Goal: Task Accomplishment & Management: Complete application form

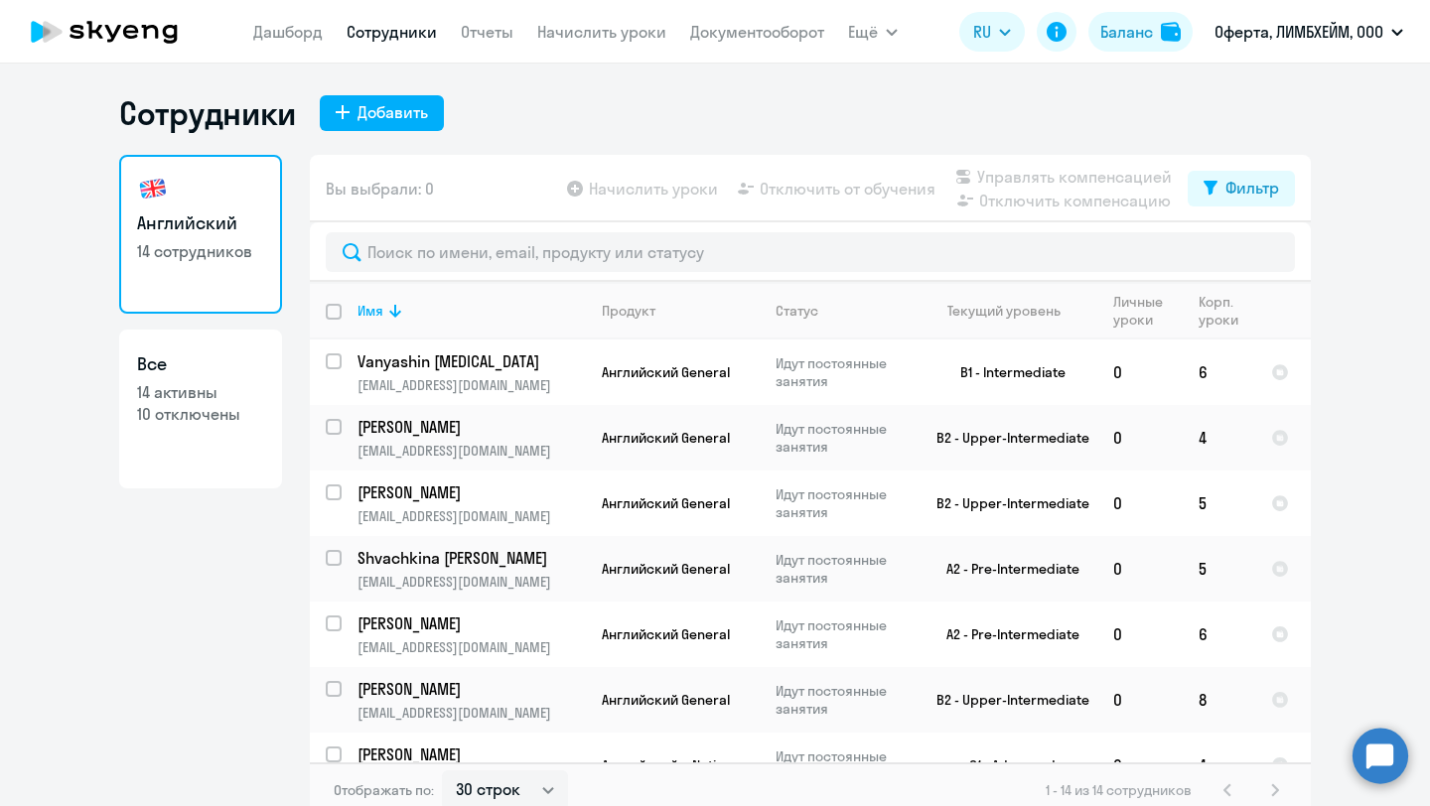
select select "30"
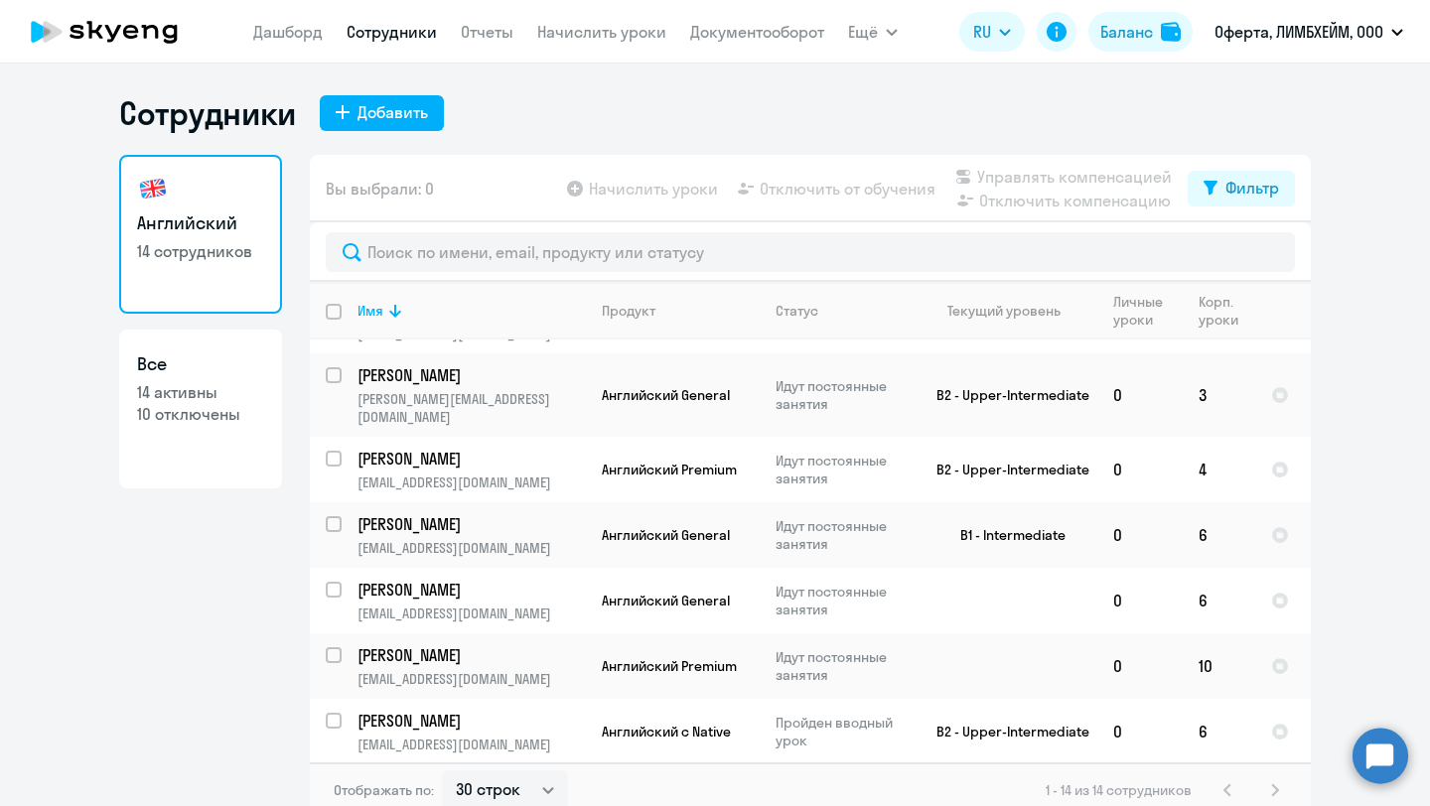
scroll to position [488, 0]
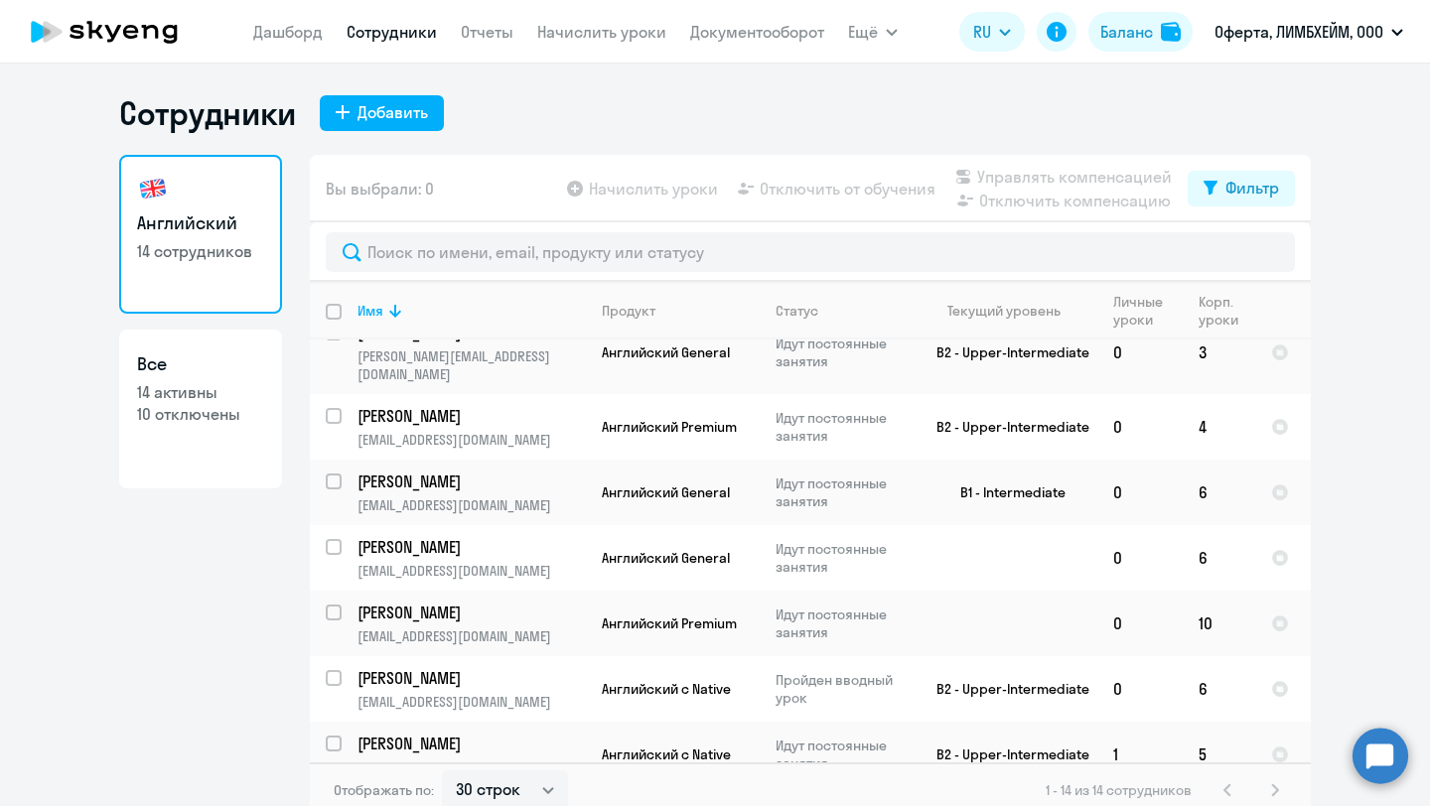
click at [596, 46] on nav "[PERSON_NAME] Отчеты Начислить уроки Документооборот" at bounding box center [538, 32] width 571 height 40
click at [596, 28] on link "Начислить уроки" at bounding box center [601, 32] width 129 height 20
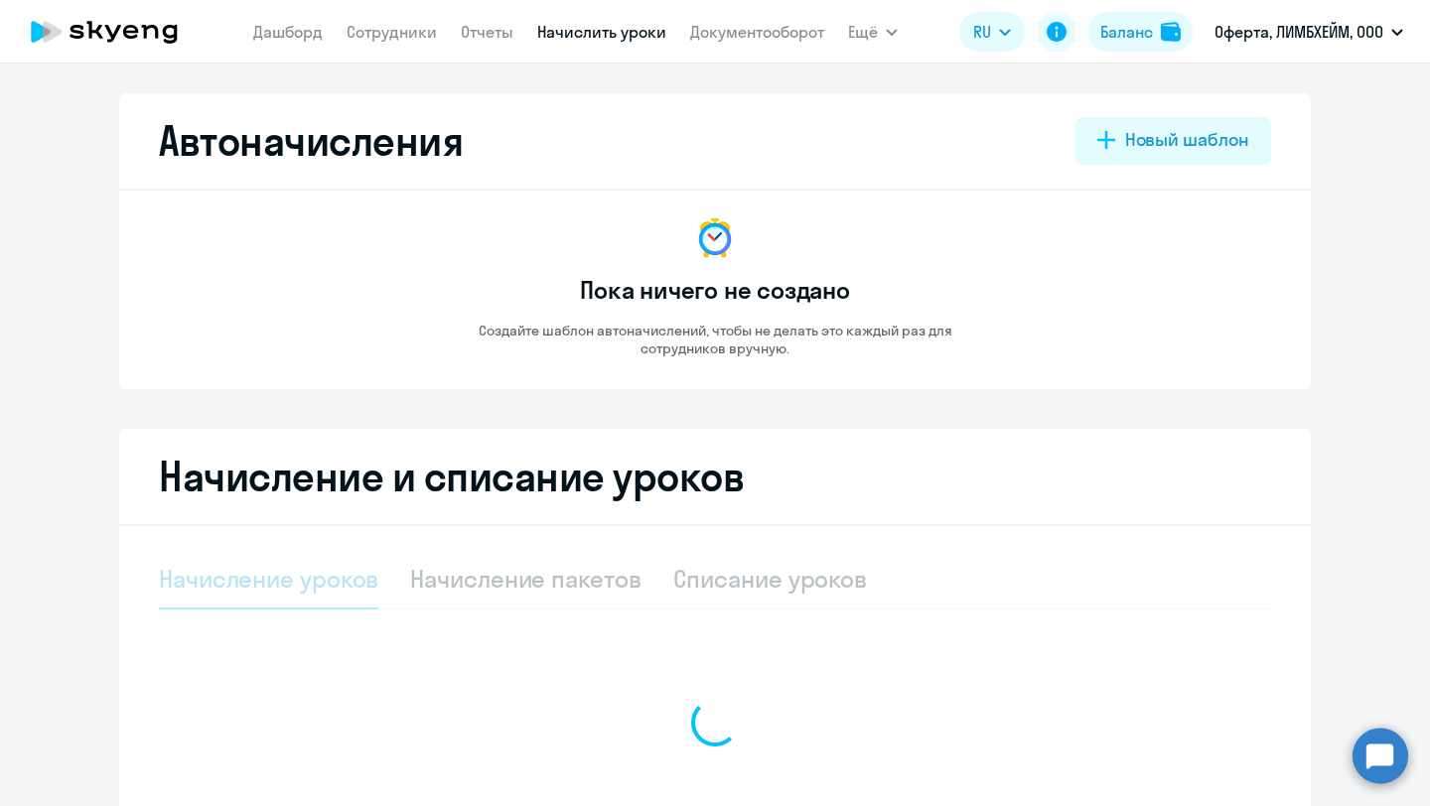
select select "10"
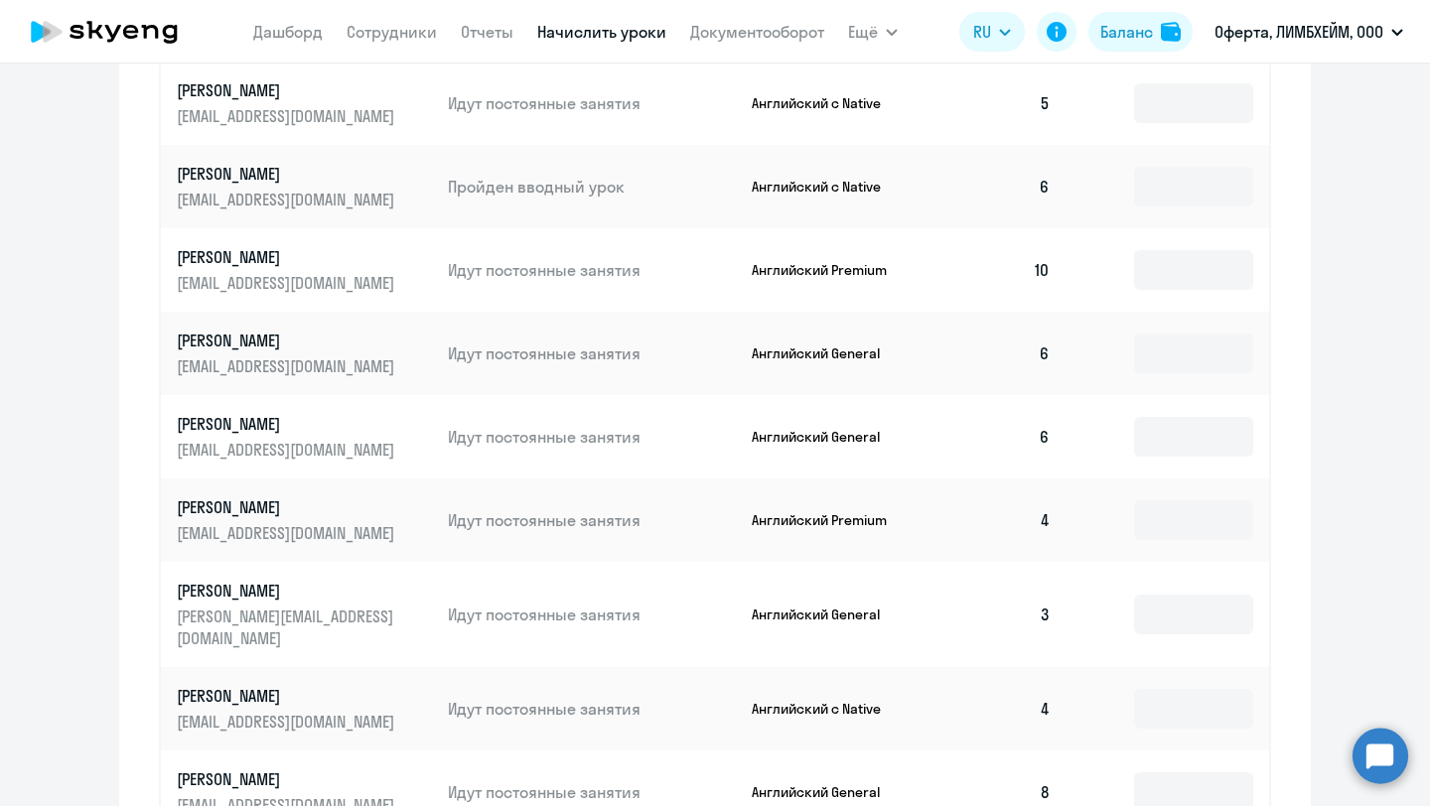
scroll to position [834, 0]
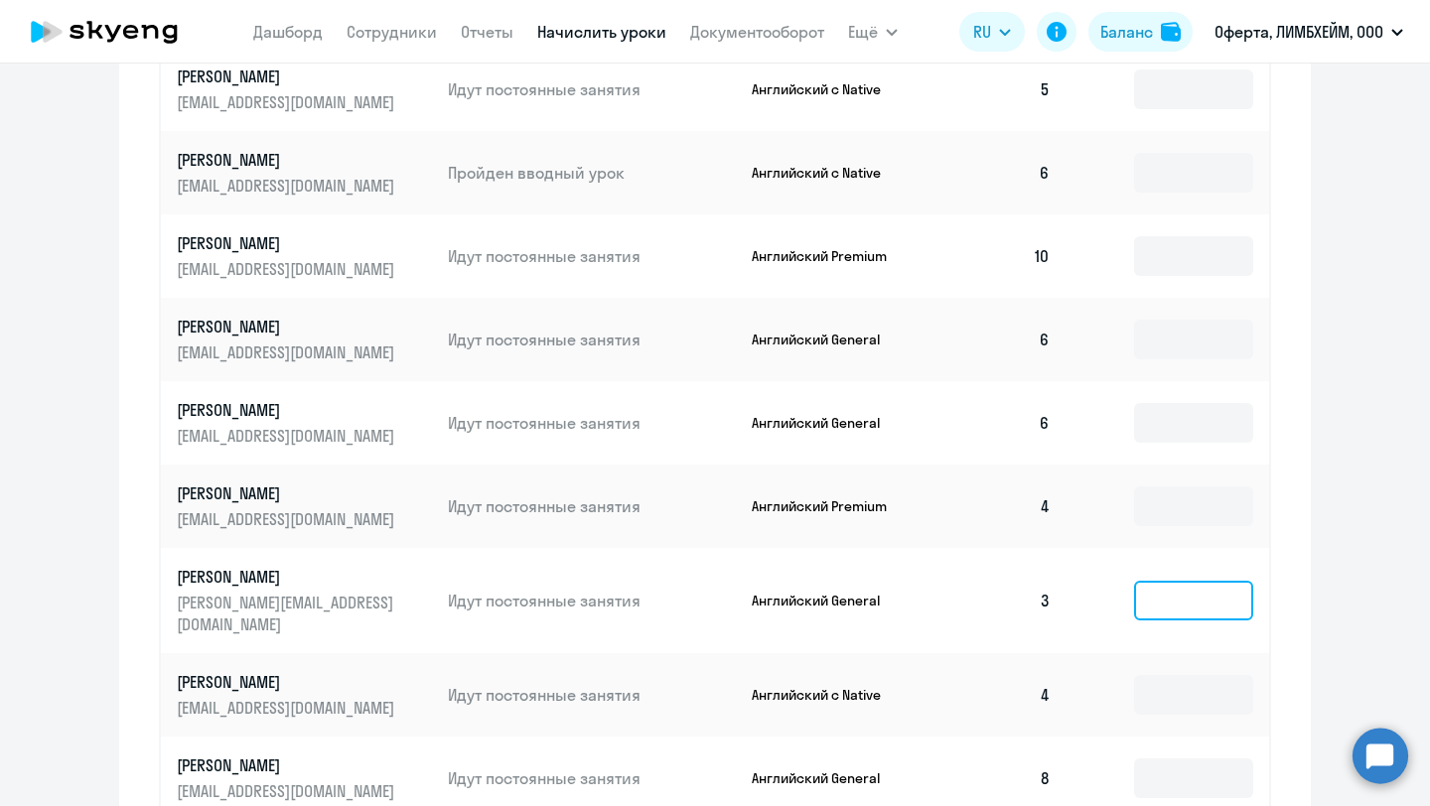
click at [1149, 601] on input at bounding box center [1193, 601] width 119 height 40
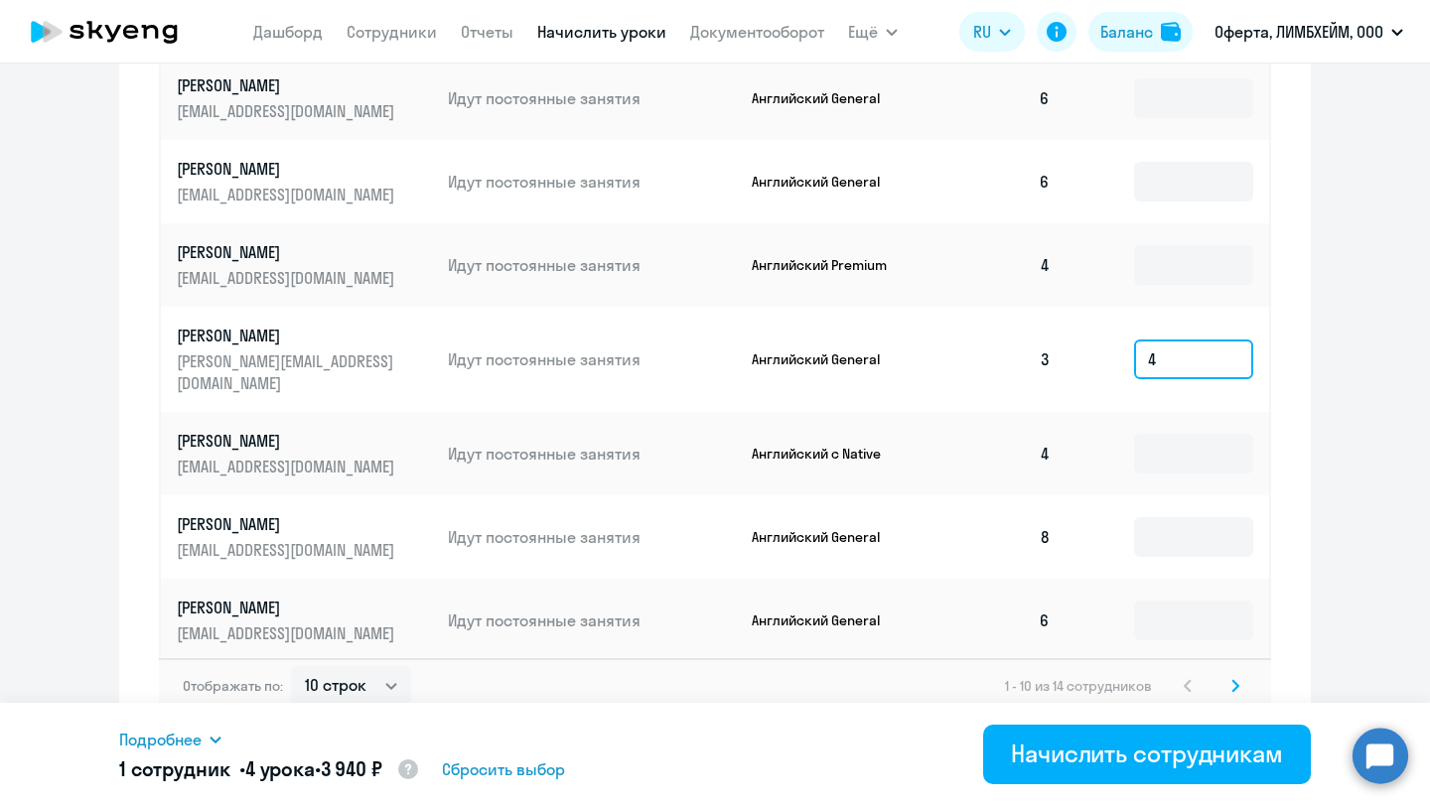
scroll to position [1066, 0]
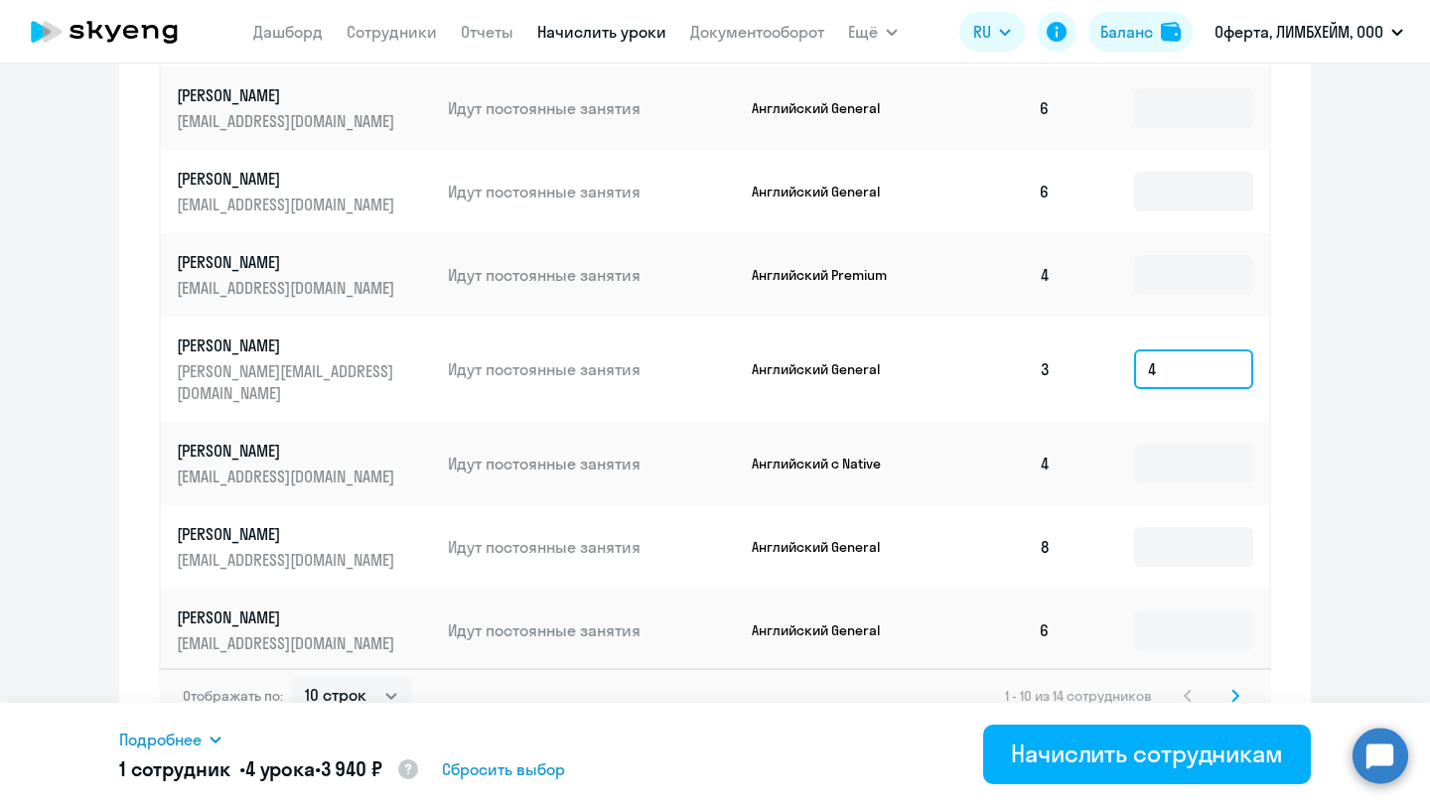
type input "4"
click at [1236, 689] on icon at bounding box center [1235, 696] width 8 height 14
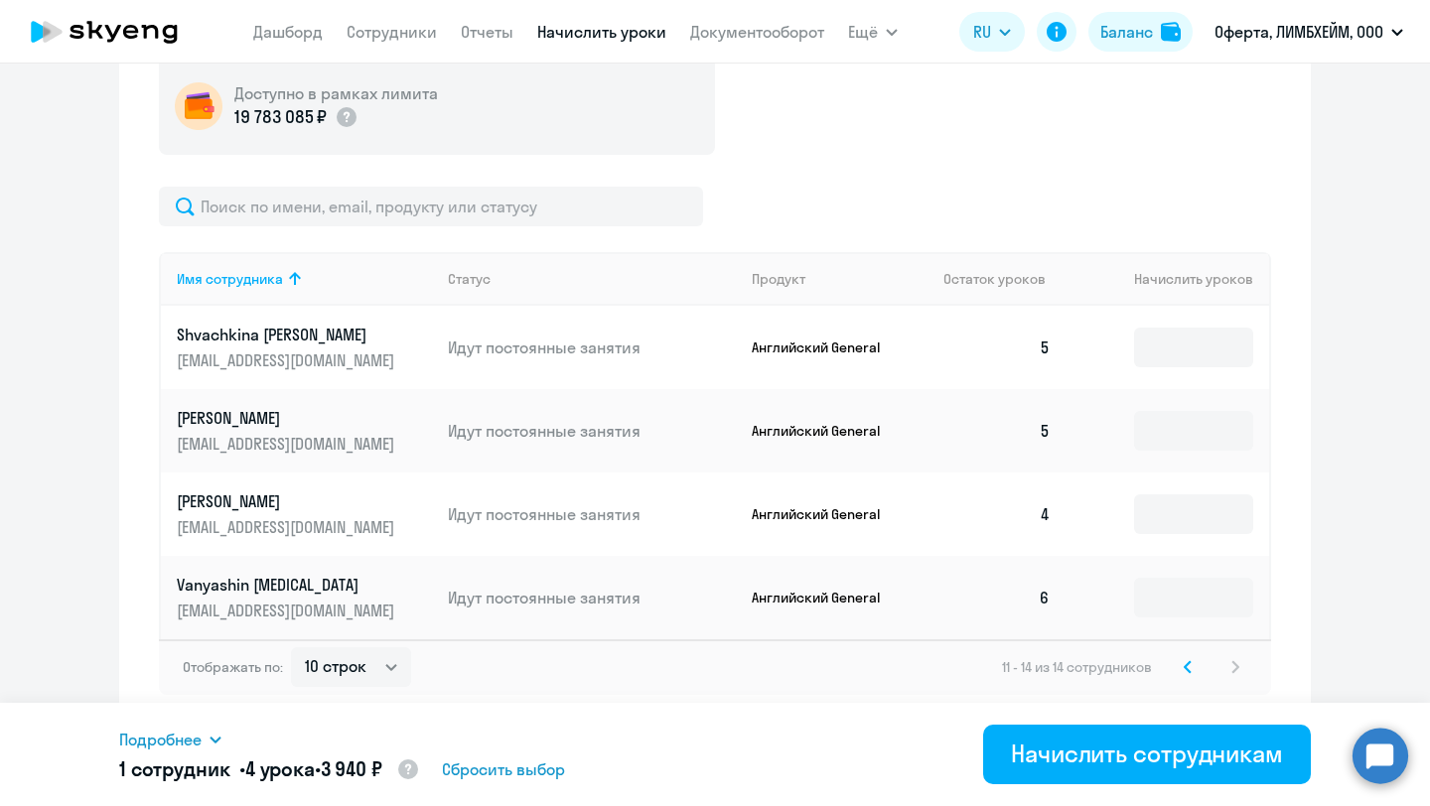
scroll to position [576, 0]
click at [1187, 532] on input at bounding box center [1193, 515] width 119 height 40
type input "5"
click at [1211, 352] on input at bounding box center [1193, 348] width 119 height 40
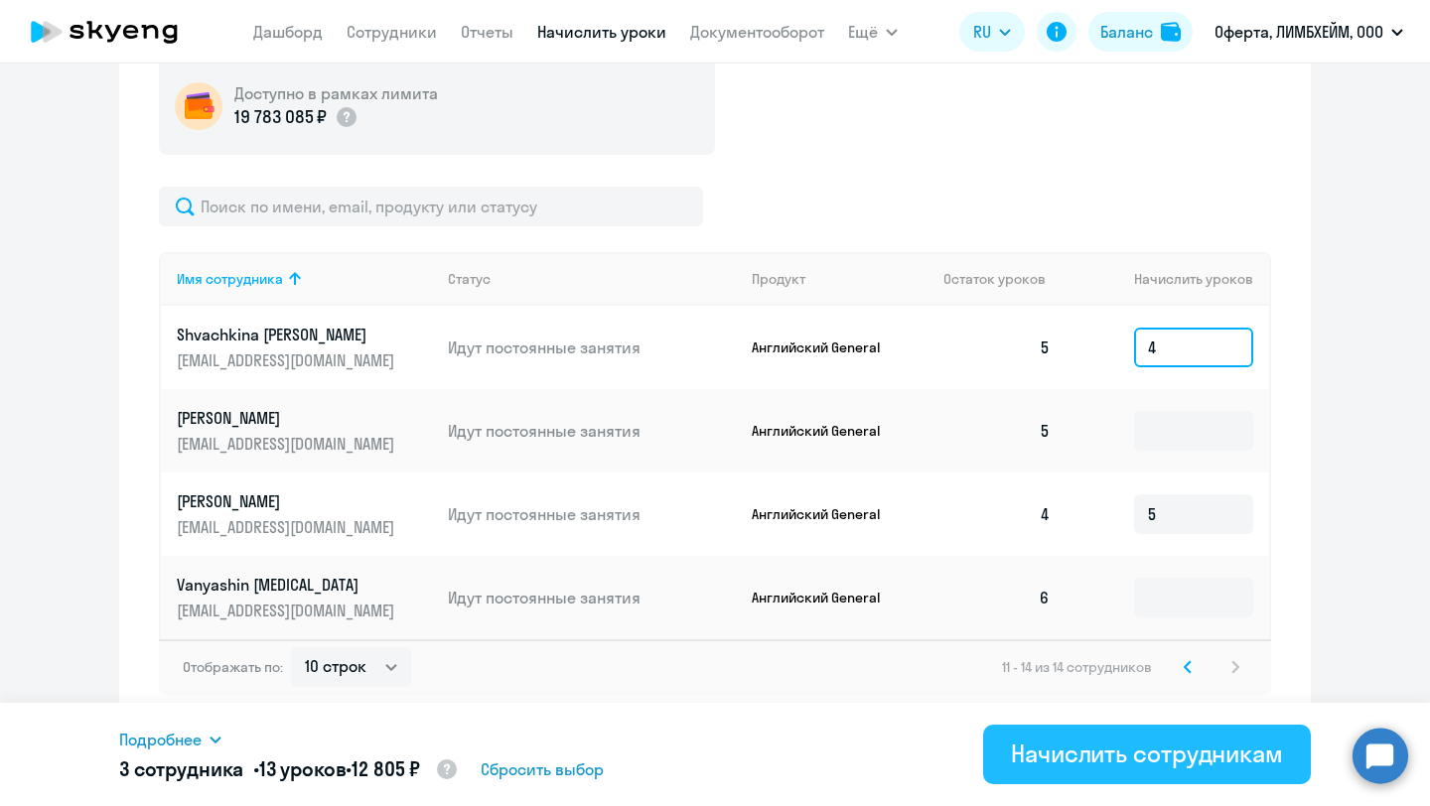
type input "4"
click at [1215, 753] on div "Начислить сотрудникам" at bounding box center [1147, 754] width 272 height 32
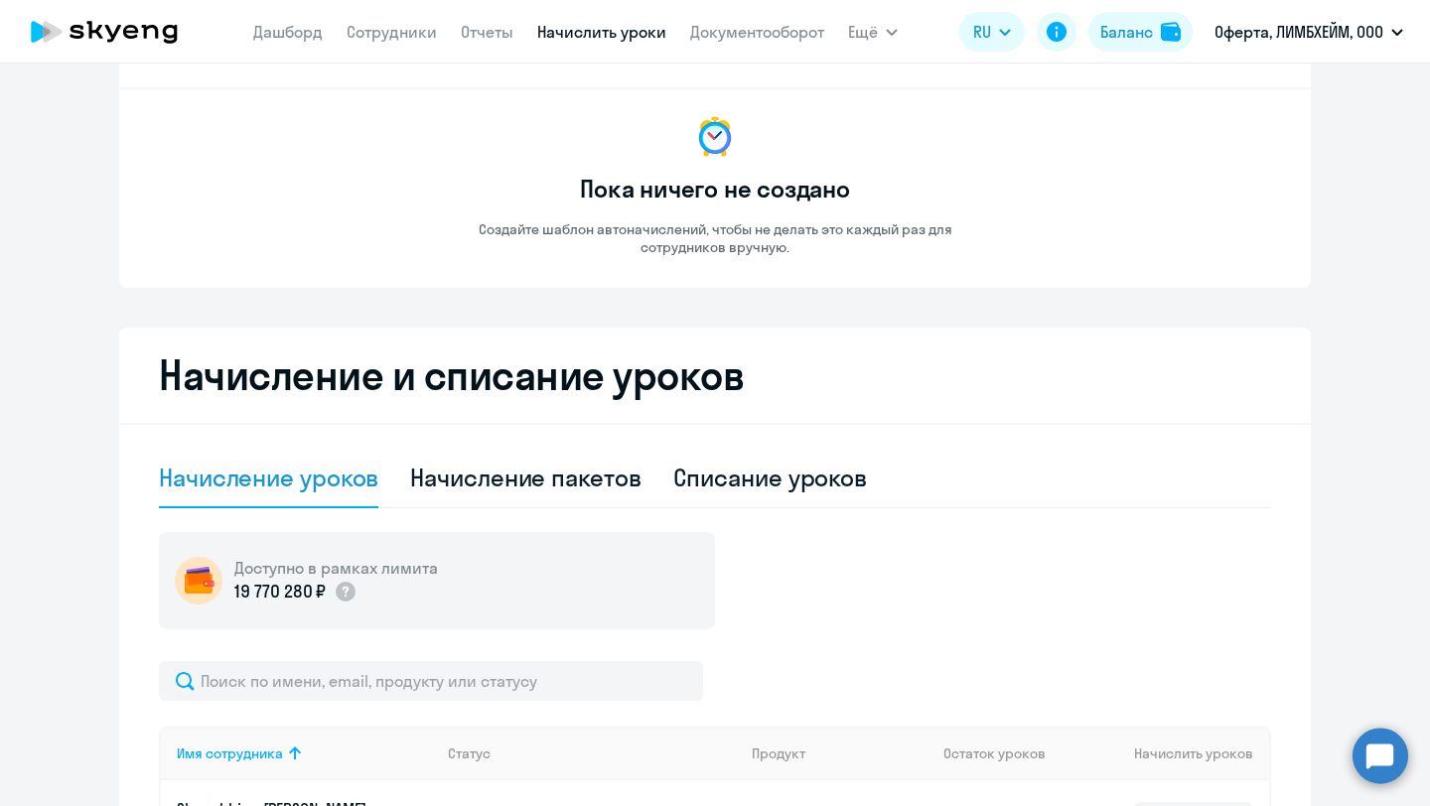
scroll to position [219, 0]
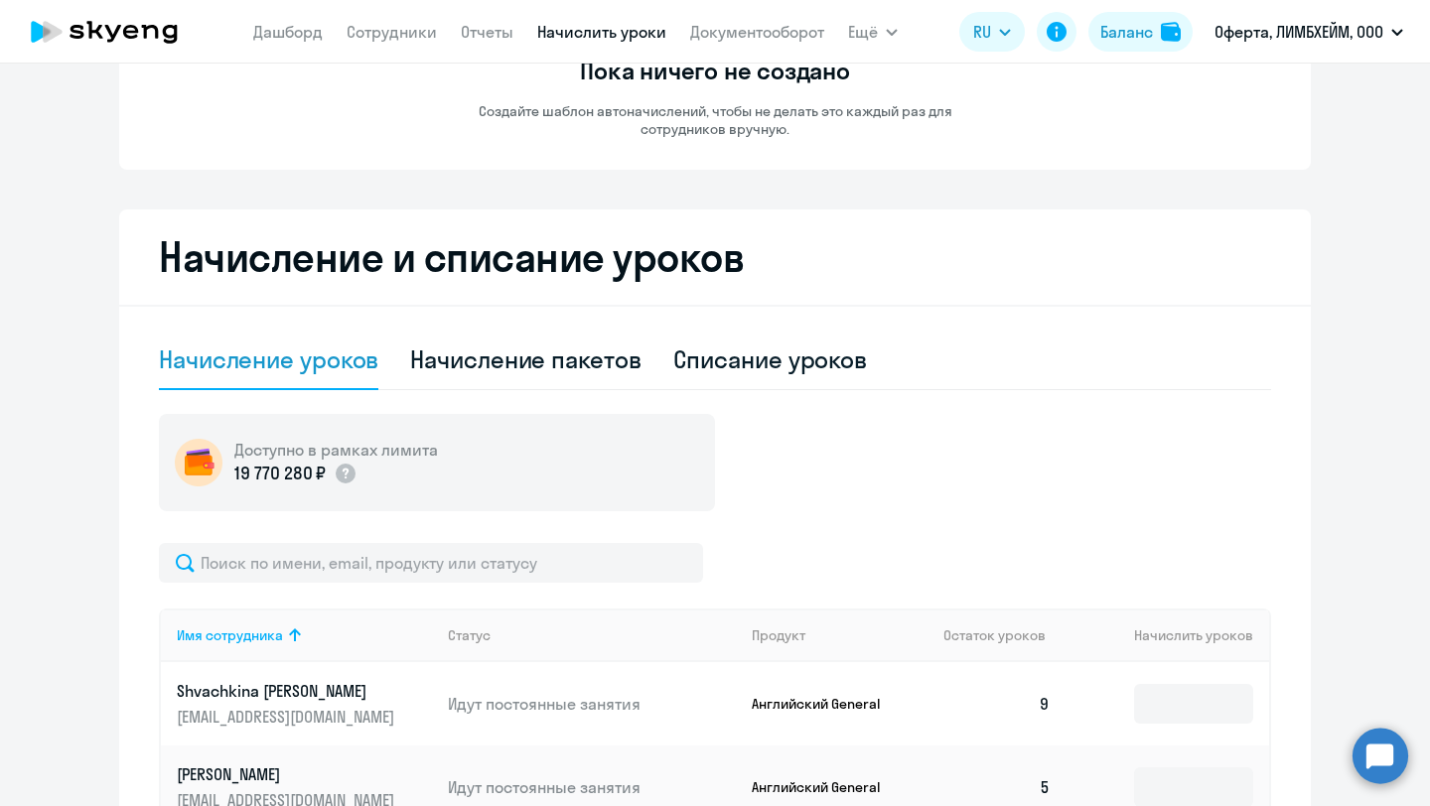
click at [405, 53] on app-header "[PERSON_NAME] Отчеты Начислить уроки Документооборот Ещё Дашборд Сотрудники Отч…" at bounding box center [715, 32] width 1430 height 64
click at [405, 49] on nav "[PERSON_NAME] Отчеты Начислить уроки Документооборот" at bounding box center [538, 32] width 571 height 40
click at [405, 33] on link "Сотрудники" at bounding box center [392, 32] width 90 height 20
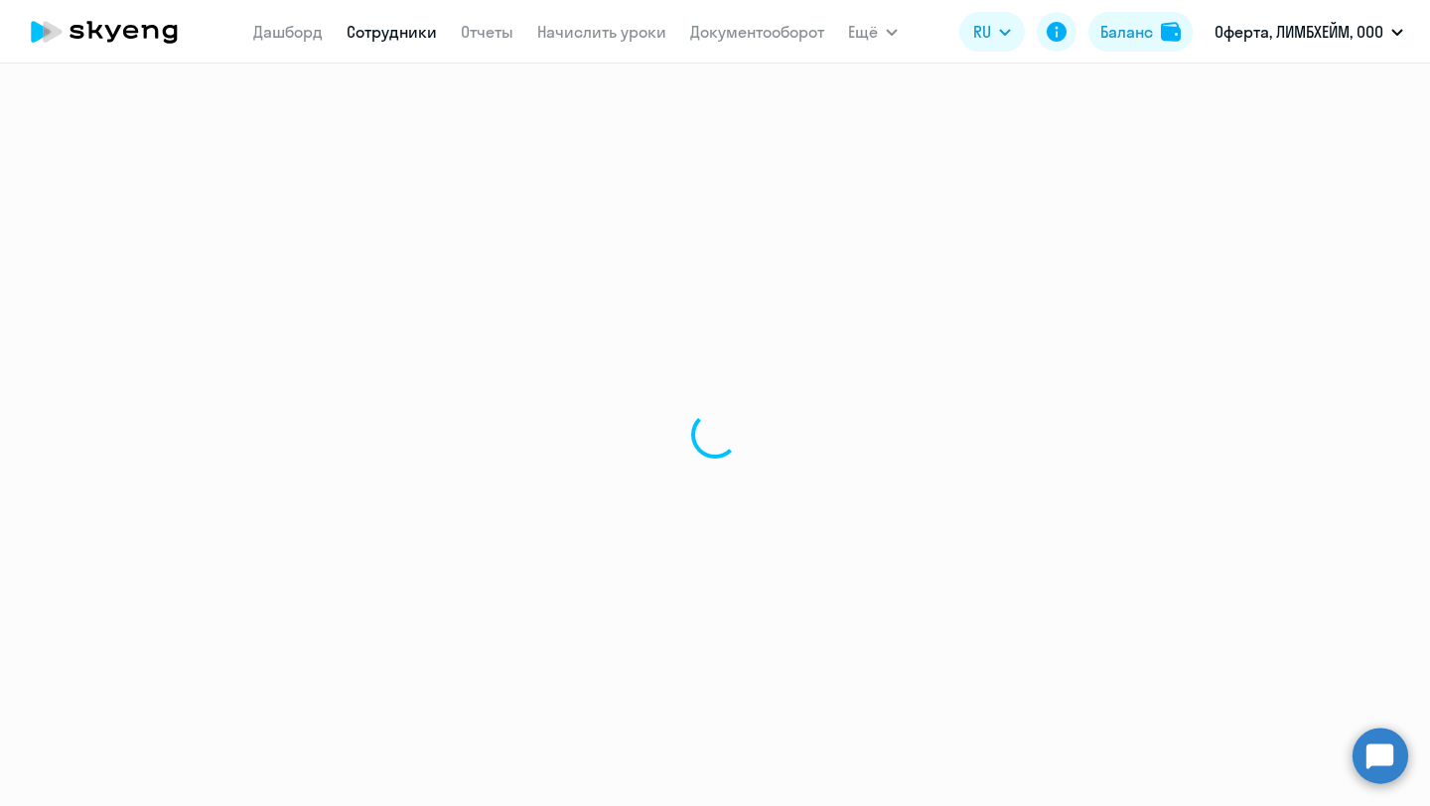
select select "30"
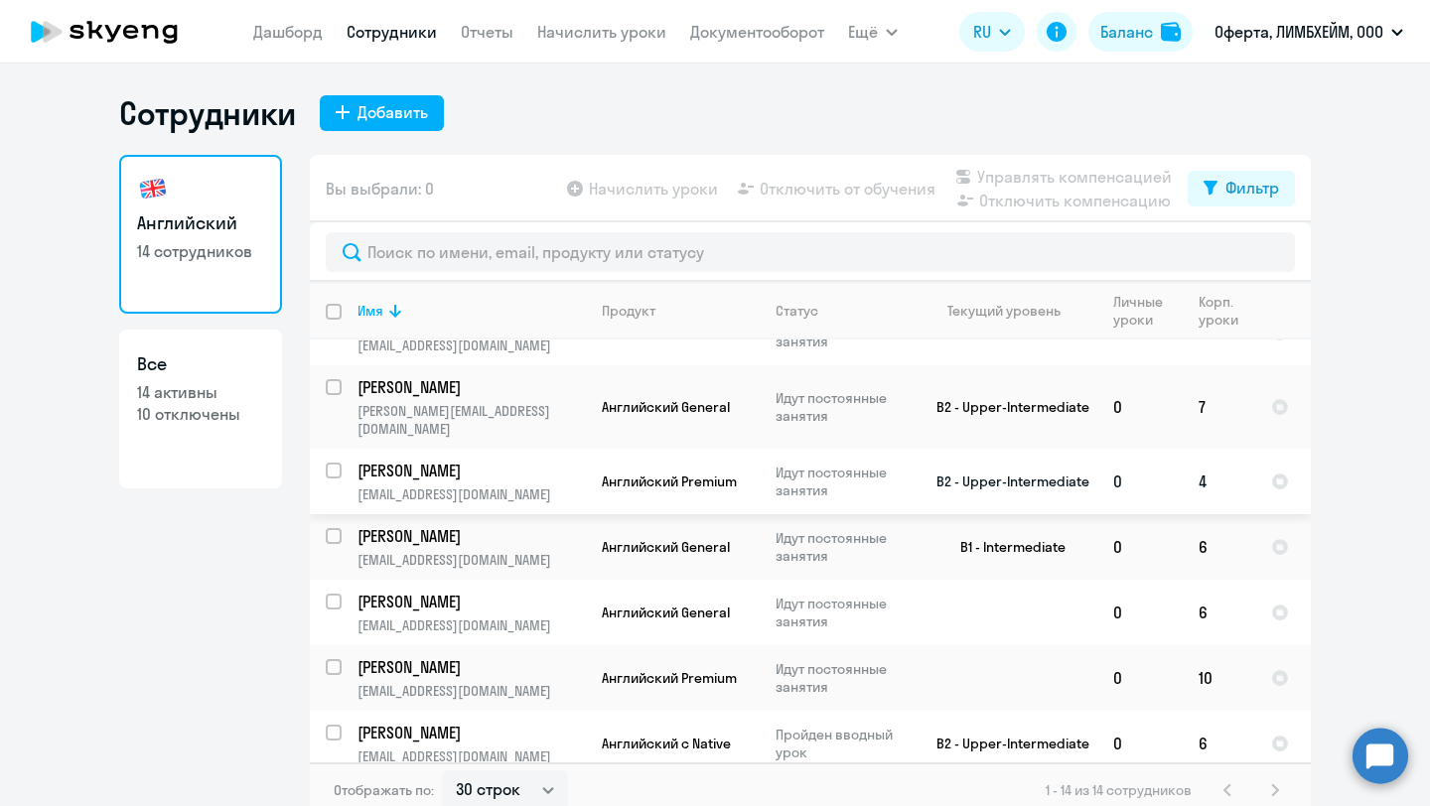
scroll to position [427, 0]
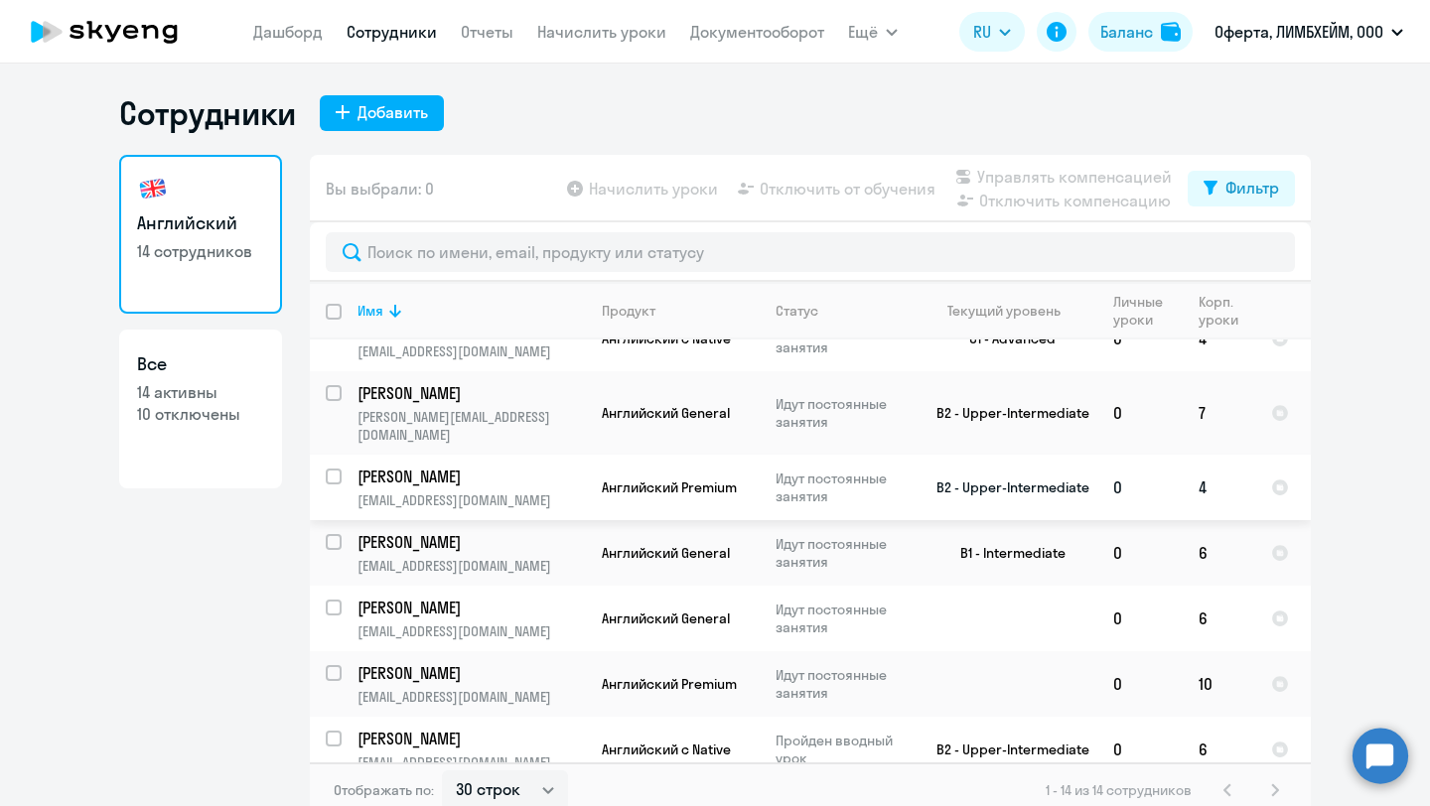
click at [440, 466] on p "[PERSON_NAME]" at bounding box center [470, 477] width 224 height 22
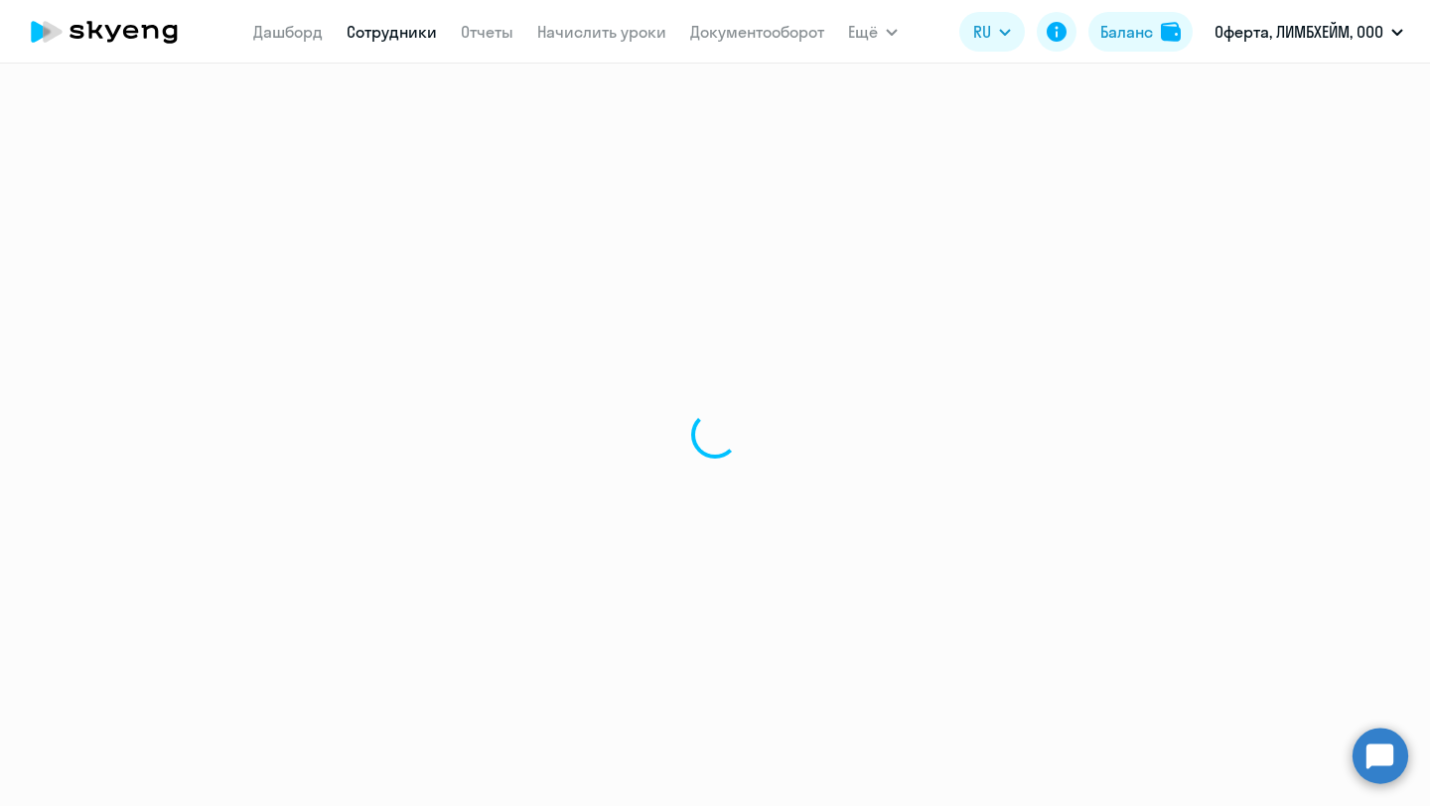
select select "english"
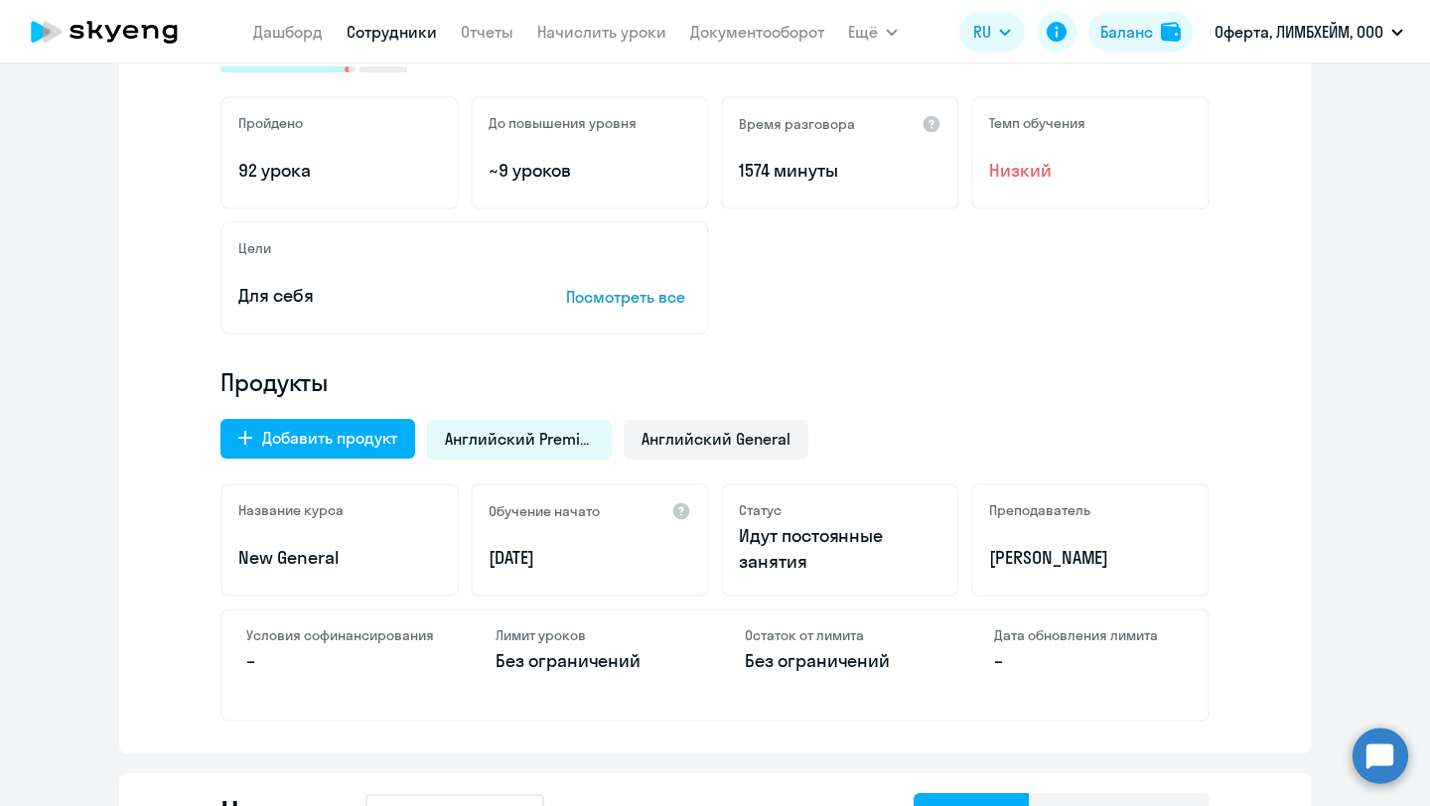
scroll to position [474, 0]
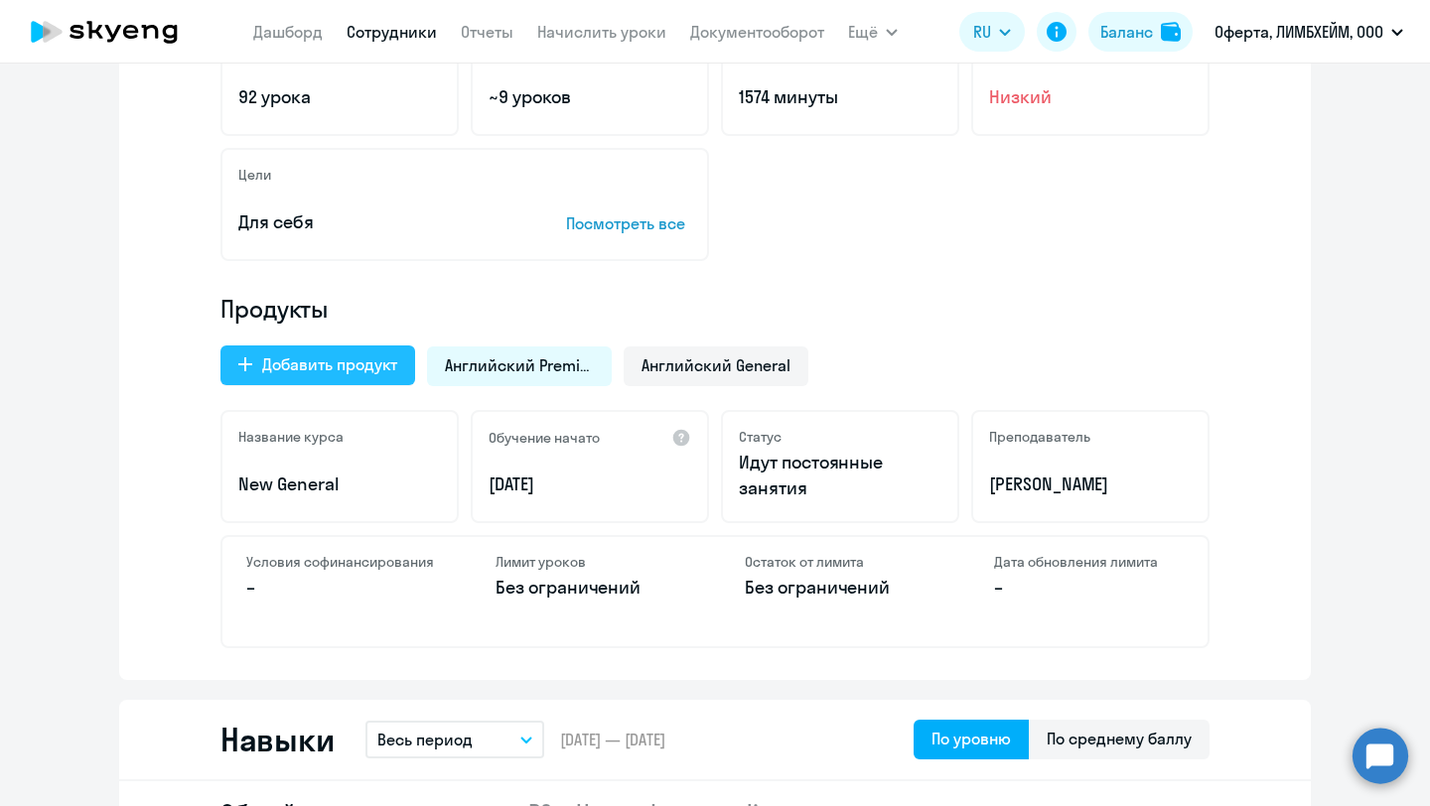
click at [382, 369] on div "Добавить продукт" at bounding box center [329, 365] width 135 height 24
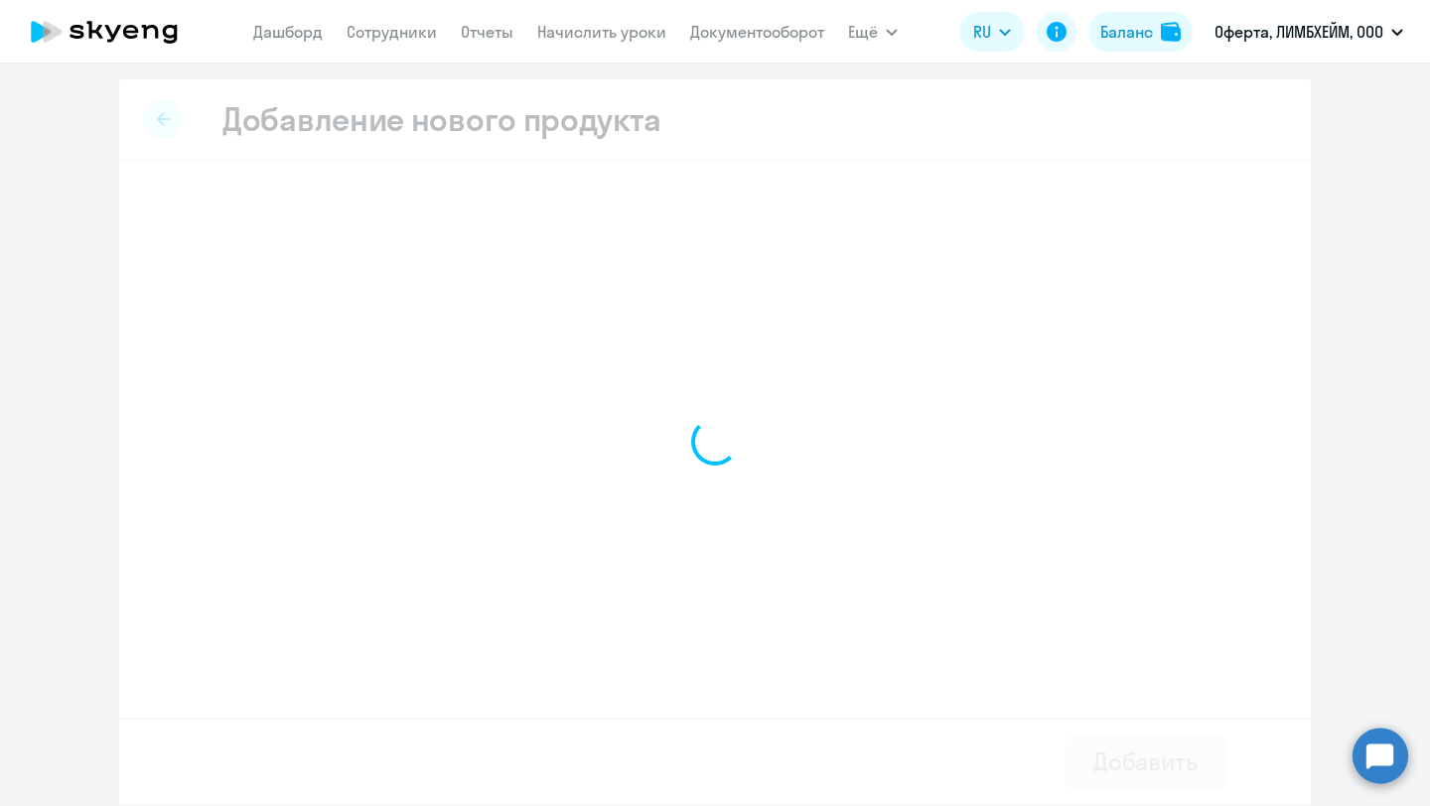
select select "english_adult_not_native_speaker"
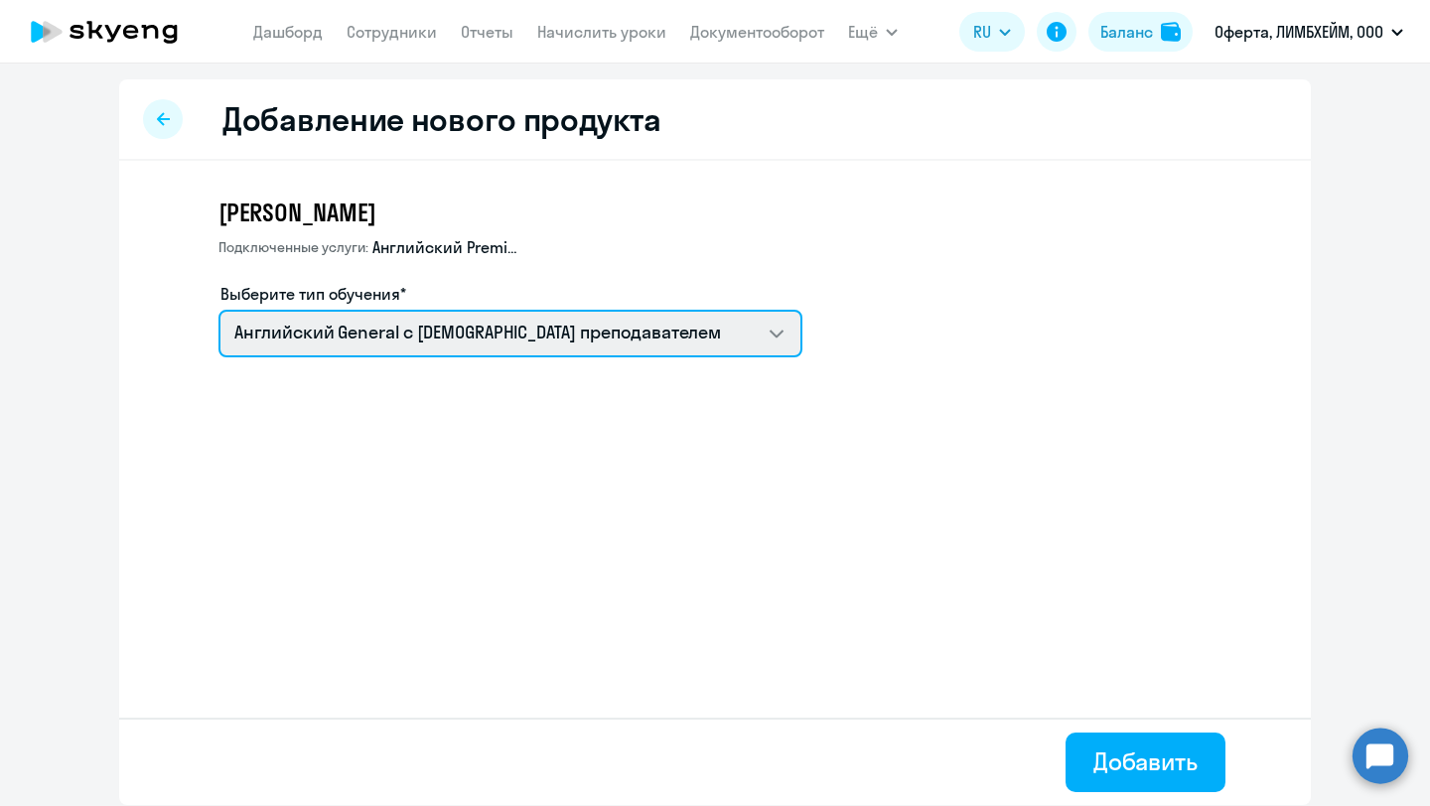
click at [464, 337] on select "Английский General с русскоговорящим преподавателем Английский General с [DEMOG…" at bounding box center [510, 334] width 584 height 48
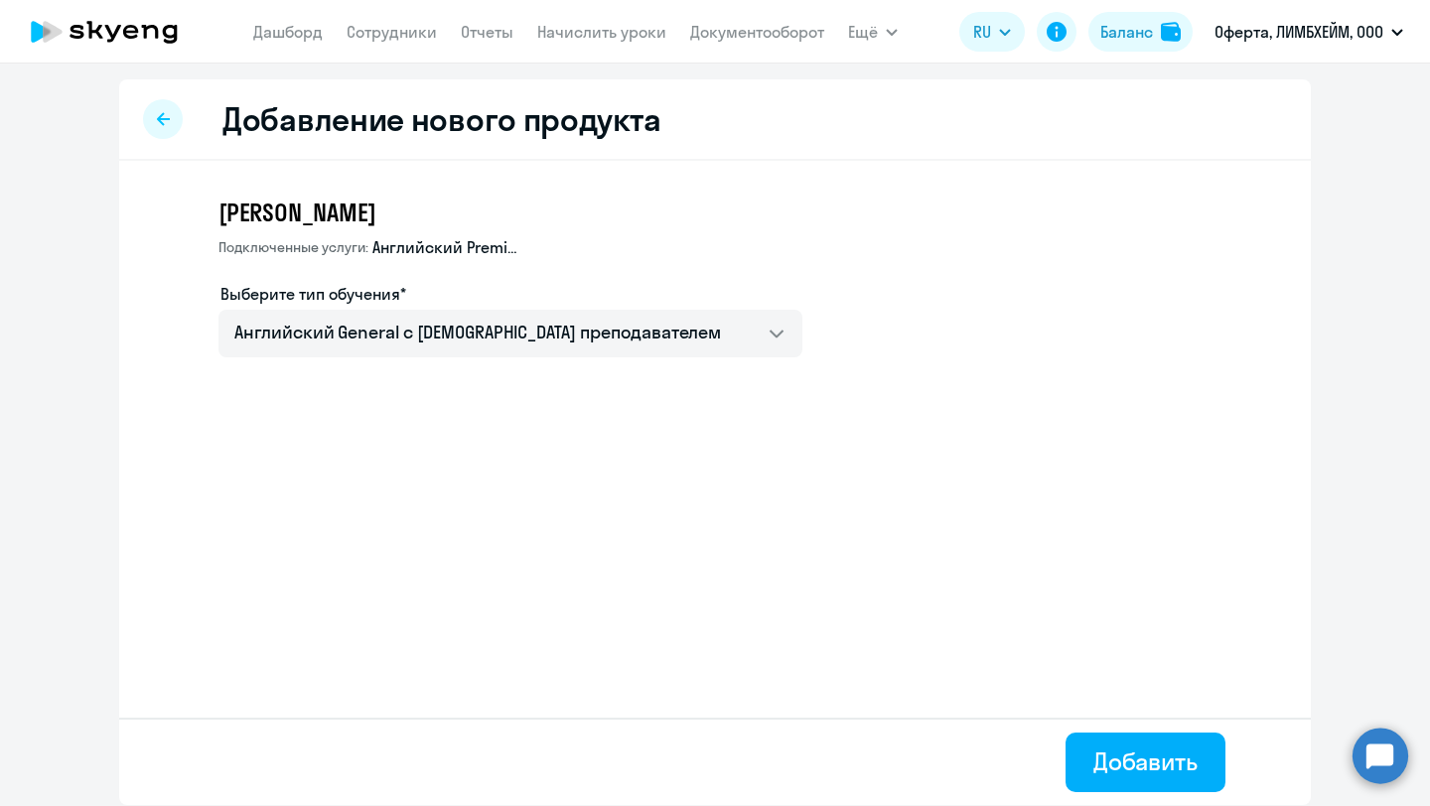
click at [160, 128] on div at bounding box center [163, 119] width 40 height 40
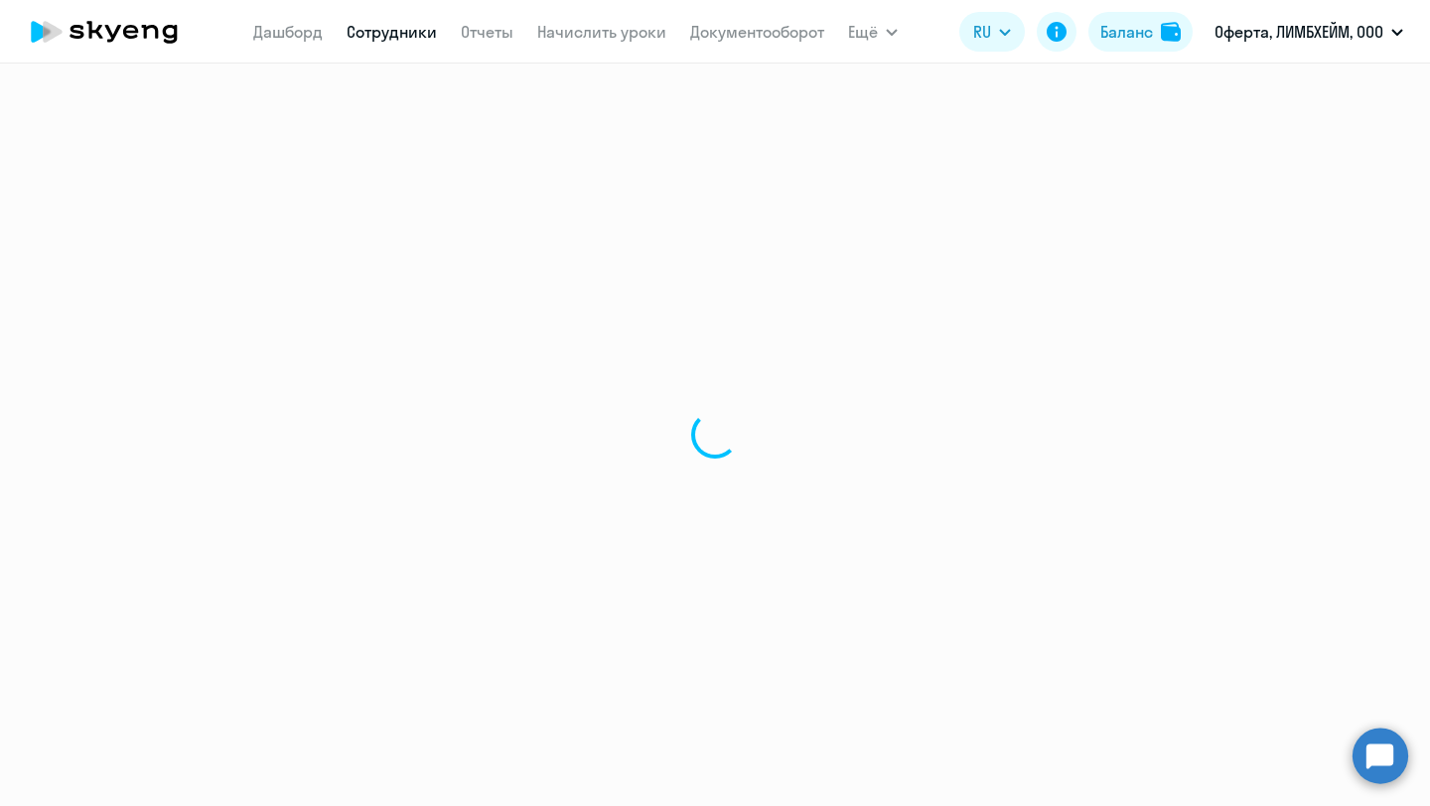
select select "english"
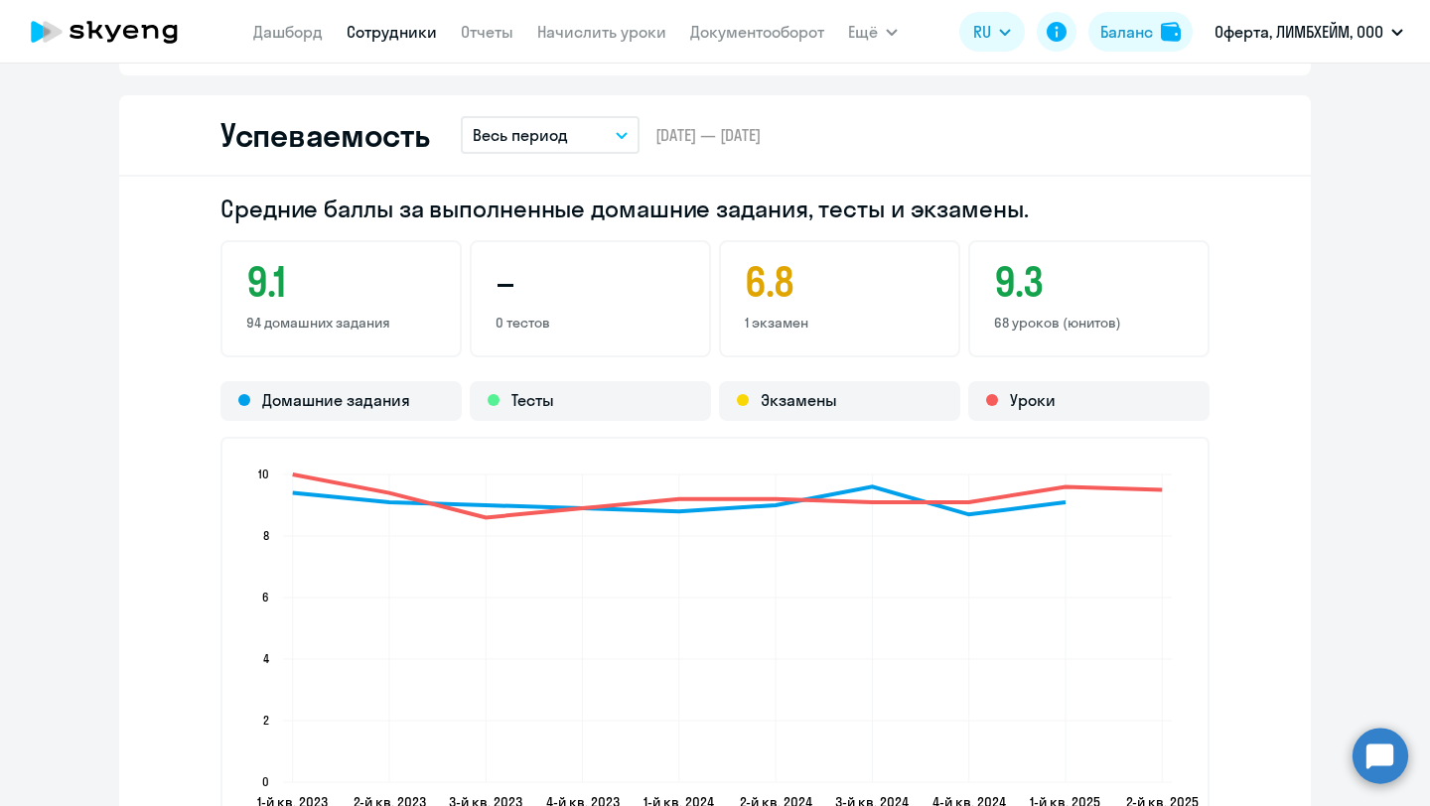
scroll to position [1747, 0]
